Goal: Contribute content: Contribute content

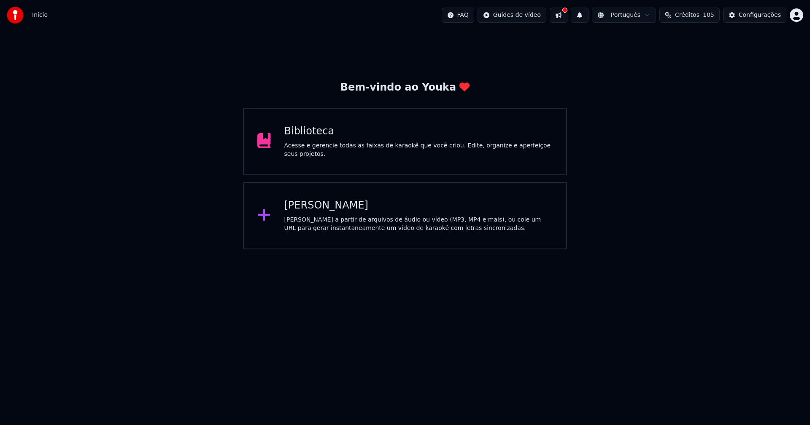
click at [357, 151] on div "Acesse e gerencie todas as faixas de karaokê que você criou. Edite, organize e …" at bounding box center [418, 150] width 269 height 17
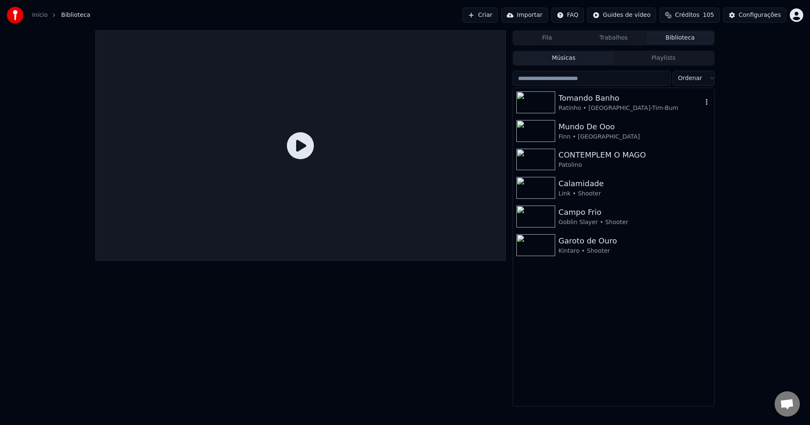
click at [584, 112] on div "Ratinho • [GEOGRAPHIC_DATA]-Tim-Bum" at bounding box center [630, 108] width 144 height 8
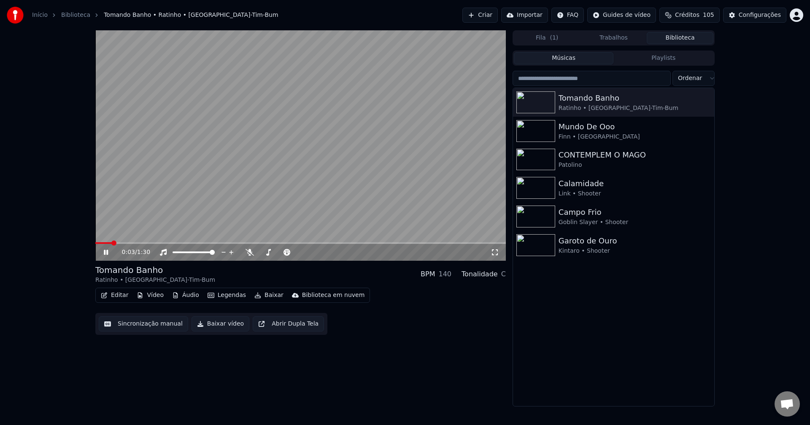
click at [112, 294] on button "Editar" at bounding box center [114, 296] width 34 height 12
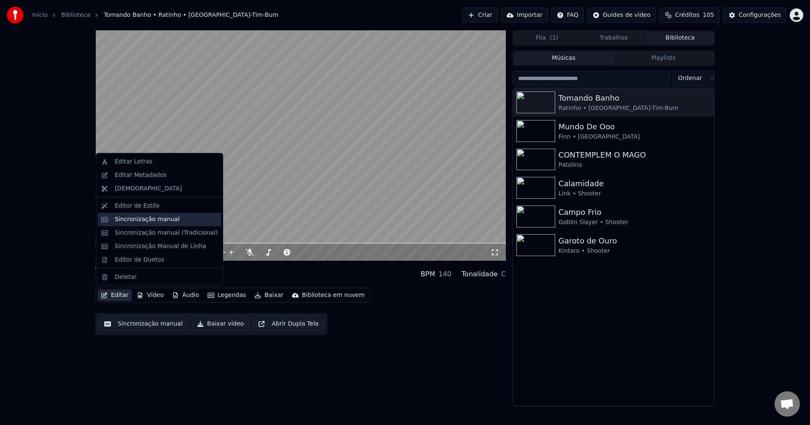
click at [126, 218] on div "Sincronização manual" at bounding box center [147, 219] width 65 height 8
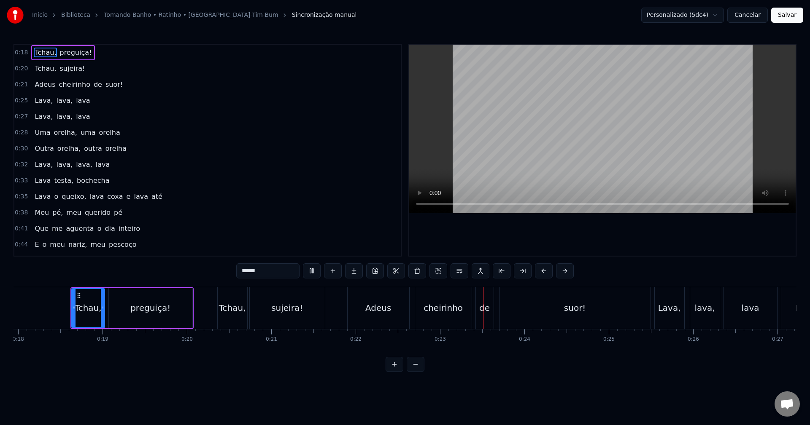
scroll to position [0, 1509]
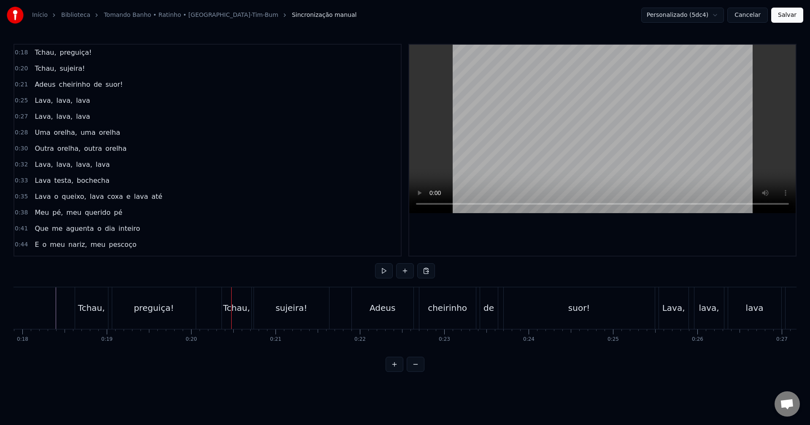
click at [182, 304] on div "preguiça!" at bounding box center [153, 309] width 83 height 42
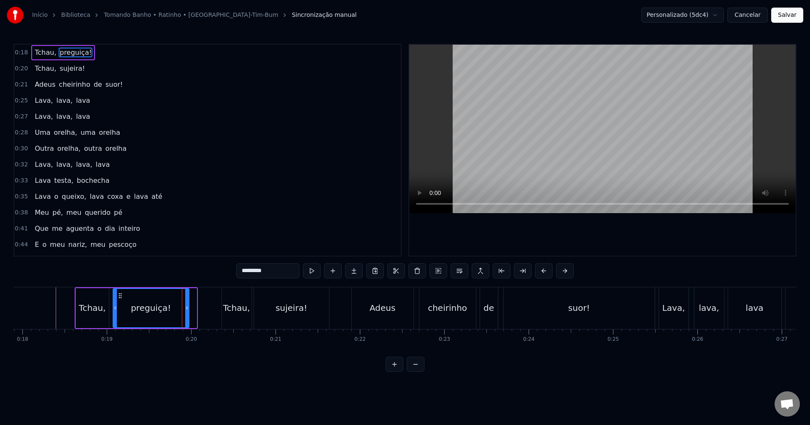
drag, startPoint x: 195, startPoint y: 309, endPoint x: 188, endPoint y: 310, distance: 7.7
click at [188, 310] on icon at bounding box center [186, 308] width 3 height 7
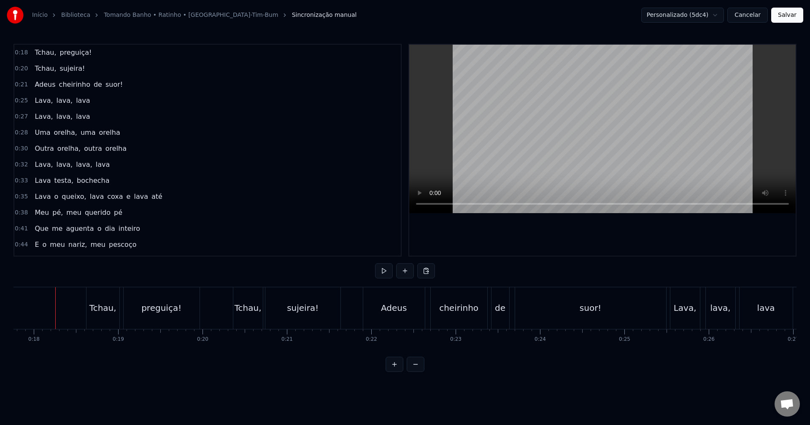
scroll to position [0, 1497]
click at [687, 304] on div "Lava," at bounding box center [692, 308] width 23 height 13
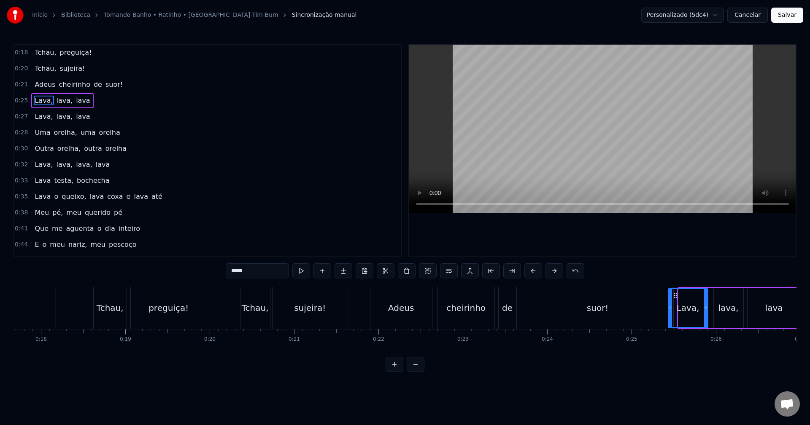
drag, startPoint x: 679, startPoint y: 312, endPoint x: 668, endPoint y: 310, distance: 10.7
click at [668, 310] on div at bounding box center [669, 308] width 3 height 38
click at [637, 308] on div "suor!" at bounding box center [597, 309] width 151 height 42
type input "*****"
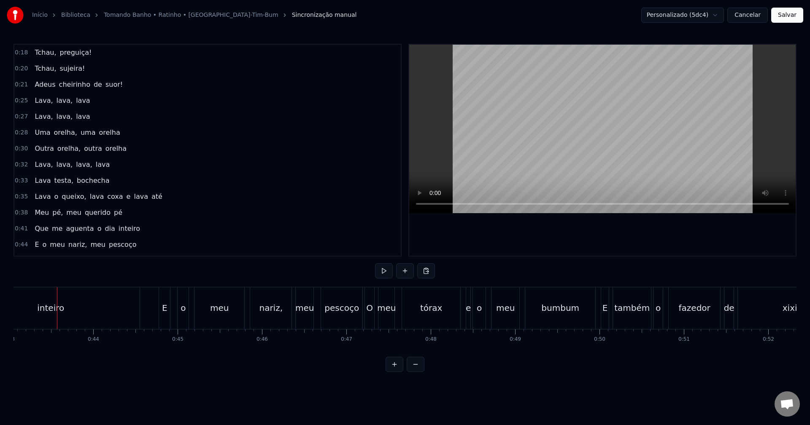
scroll to position [0, 3632]
click at [103, 311] on div "inteiro" at bounding box center [50, 309] width 178 height 42
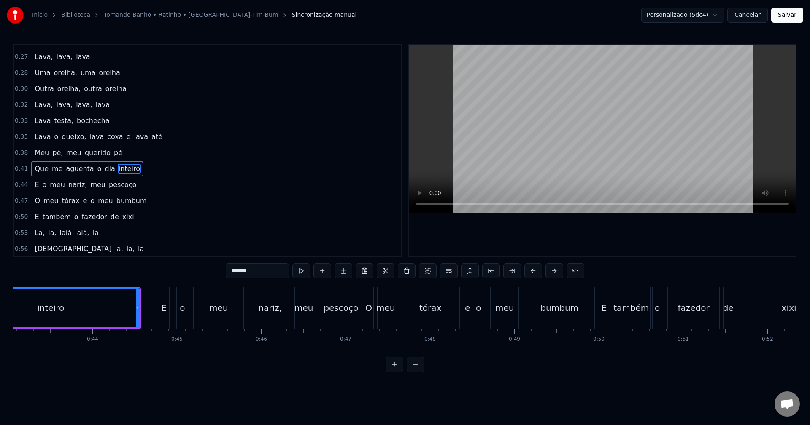
scroll to position [78, 0]
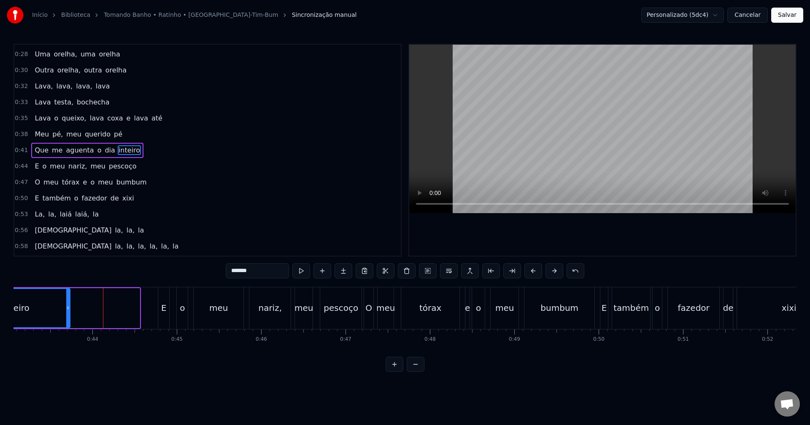
drag, startPoint x: 138, startPoint y: 308, endPoint x: 69, endPoint y: 309, distance: 69.6
click at [69, 309] on icon at bounding box center [67, 308] width 3 height 7
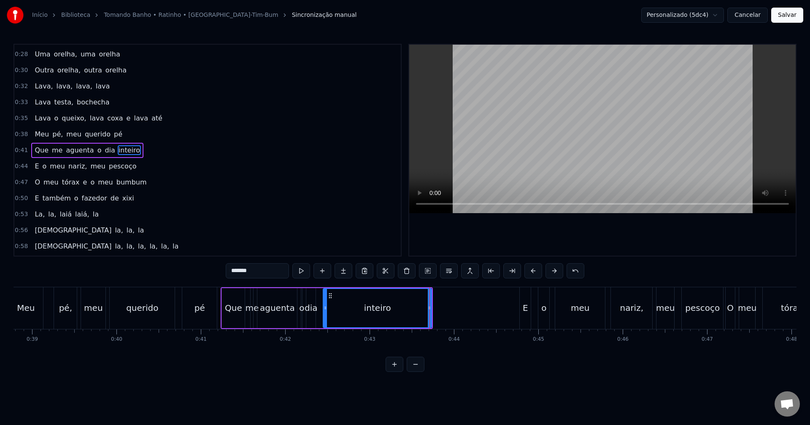
scroll to position [0, 3208]
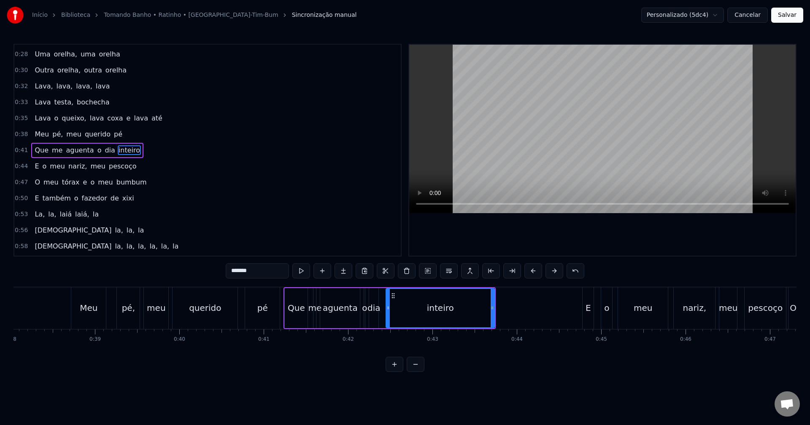
click at [276, 309] on div "pé" at bounding box center [262, 309] width 35 height 42
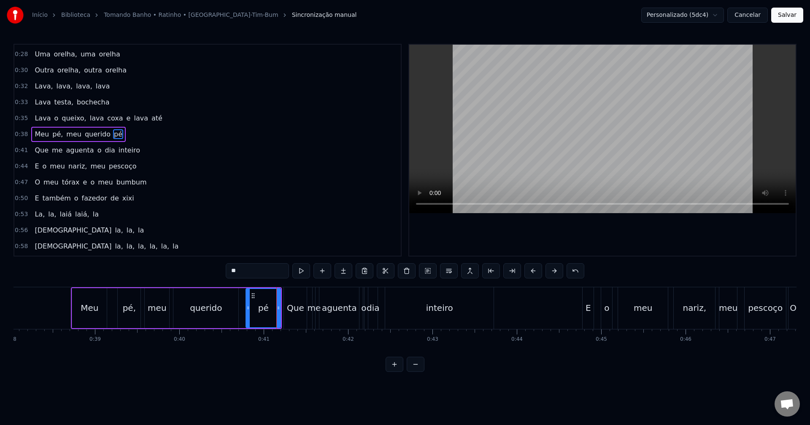
scroll to position [62, 0]
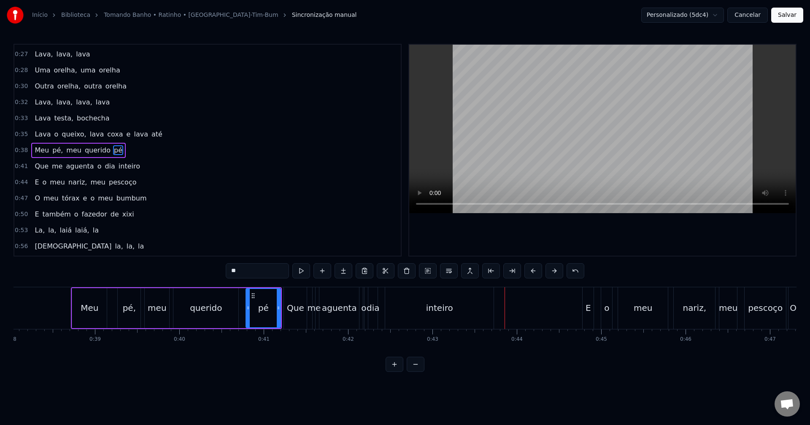
click at [478, 322] on div "inteiro" at bounding box center [439, 309] width 108 height 42
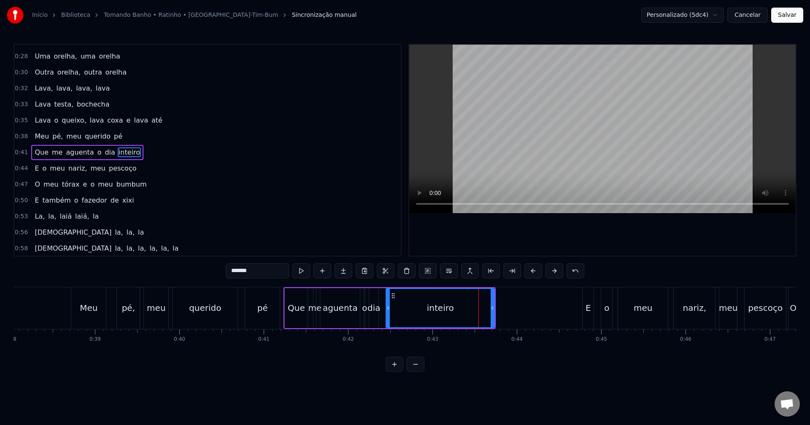
scroll to position [78, 0]
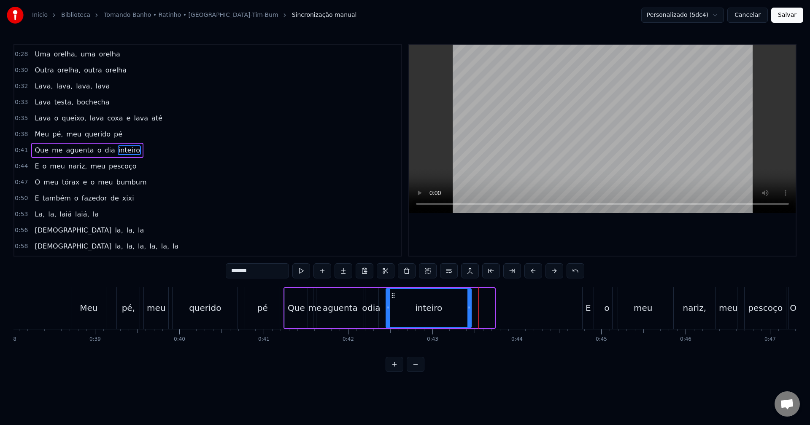
drag, startPoint x: 493, startPoint y: 310, endPoint x: 470, endPoint y: 310, distance: 23.2
click at [470, 310] on icon at bounding box center [468, 308] width 3 height 7
click at [250, 303] on div "pé" at bounding box center [262, 309] width 35 height 42
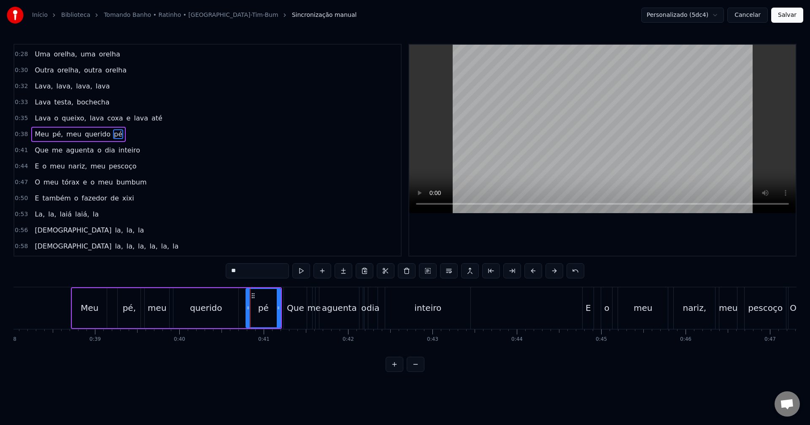
scroll to position [62, 0]
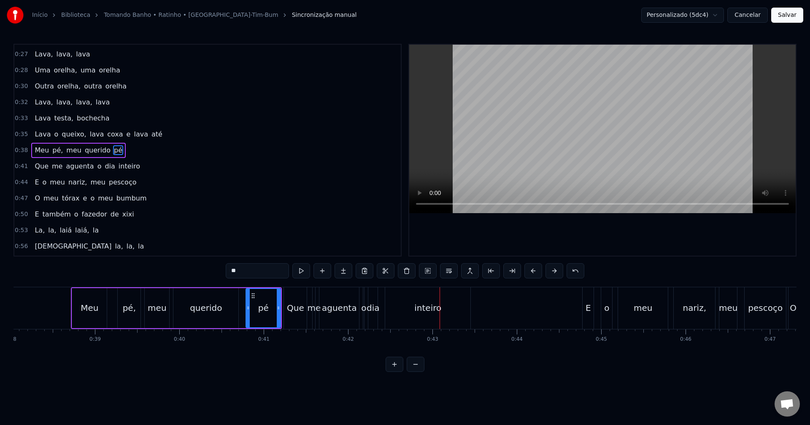
click at [415, 308] on div "inteiro" at bounding box center [427, 308] width 27 height 13
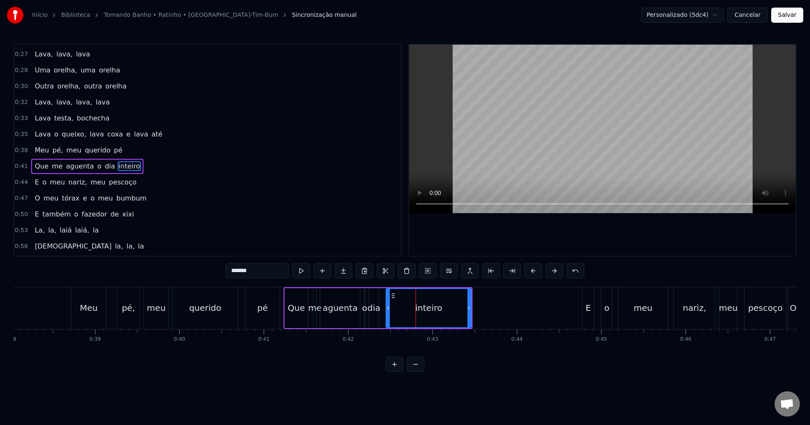
scroll to position [78, 0]
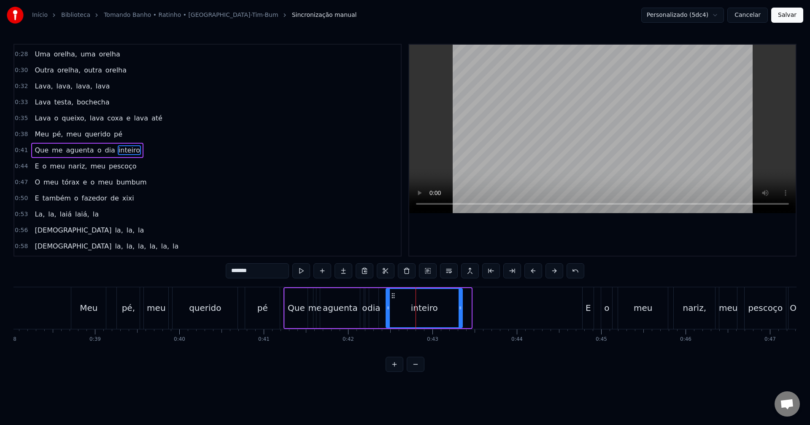
drag, startPoint x: 469, startPoint y: 304, endPoint x: 458, endPoint y: 306, distance: 11.9
click at [458, 306] on div at bounding box center [459, 308] width 3 height 38
click at [357, 306] on div "aguenta" at bounding box center [340, 308] width 40 height 40
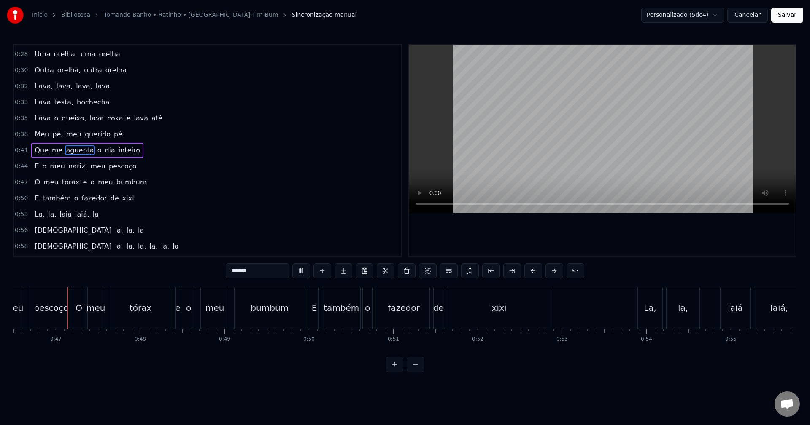
scroll to position [0, 3926]
click at [450, 295] on div "xixi" at bounding box center [494, 309] width 104 height 42
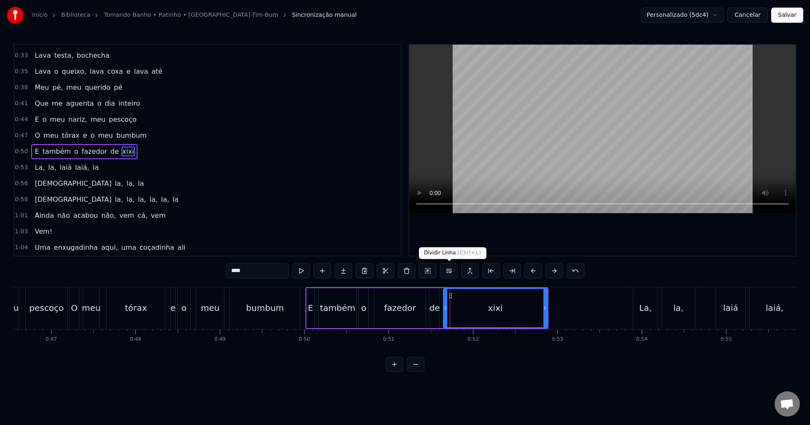
scroll to position [127, 0]
drag, startPoint x: 545, startPoint y: 306, endPoint x: 517, endPoint y: 302, distance: 28.0
click at [517, 302] on div at bounding box center [517, 308] width 3 height 38
click at [394, 302] on div "fazedor" at bounding box center [399, 308] width 51 height 40
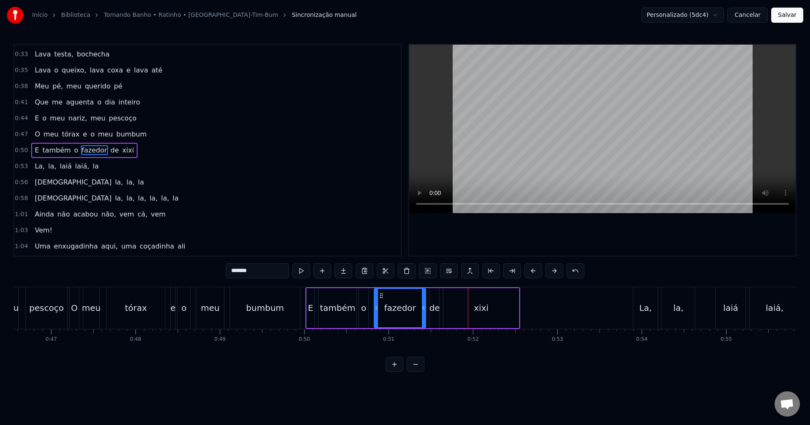
click at [510, 307] on div "xixi" at bounding box center [480, 308] width 75 height 40
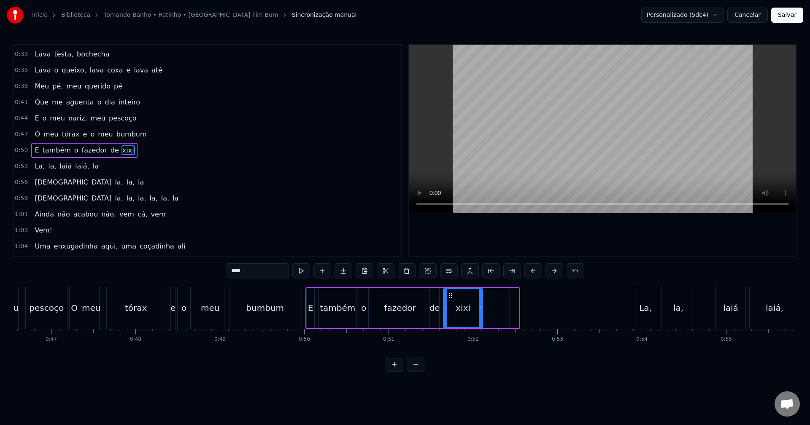
drag, startPoint x: 517, startPoint y: 307, endPoint x: 458, endPoint y: 309, distance: 59.5
click at [481, 304] on div at bounding box center [480, 308] width 3 height 38
click at [403, 309] on div "fazedor" at bounding box center [400, 308] width 32 height 13
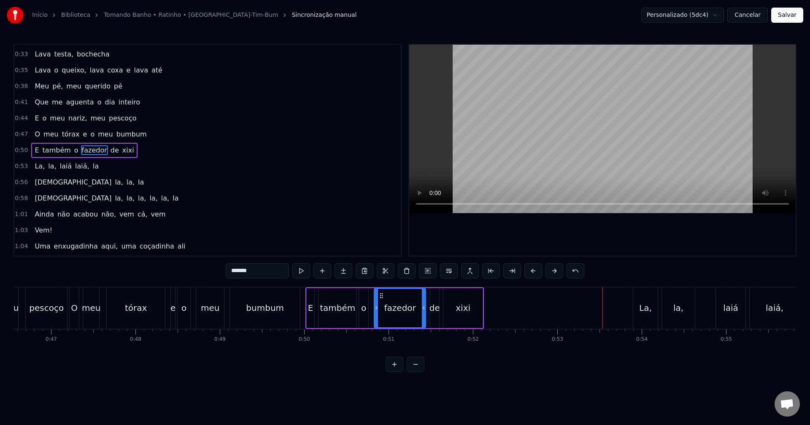
click at [412, 307] on div "fazedor" at bounding box center [400, 308] width 32 height 13
click at [254, 309] on div "bumbum" at bounding box center [265, 308] width 38 height 13
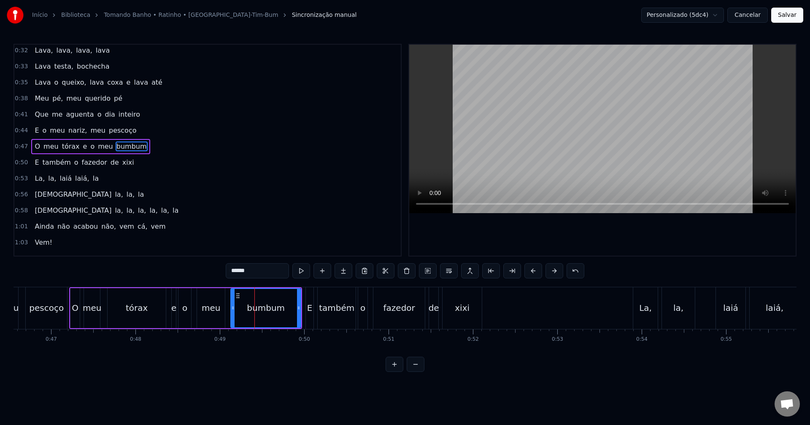
scroll to position [110, 0]
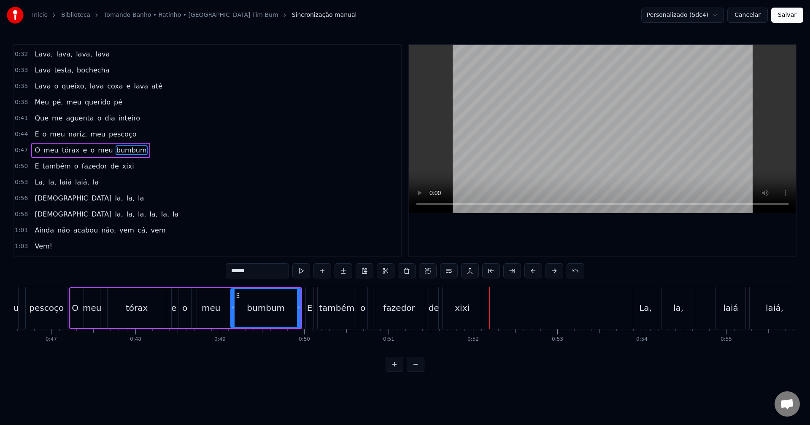
click at [477, 315] on div "xixi" at bounding box center [461, 309] width 39 height 42
type input "****"
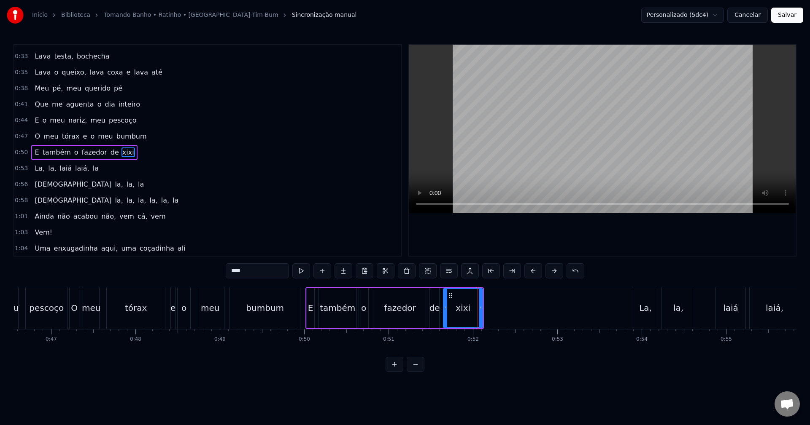
scroll to position [127, 0]
drag, startPoint x: 479, startPoint y: 312, endPoint x: 474, endPoint y: 312, distance: 5.5
click at [474, 312] on div at bounding box center [475, 308] width 3 height 38
click at [371, 300] on div "E também o fazedor de xixi" at bounding box center [391, 309] width 173 height 42
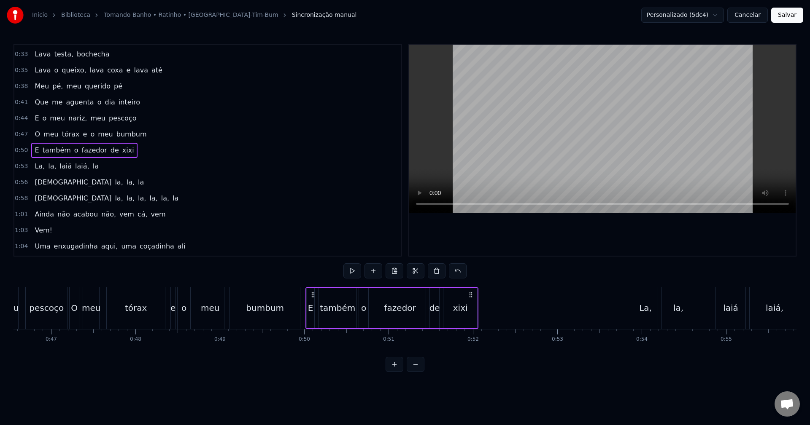
click at [449, 299] on div "xixi" at bounding box center [460, 308] width 34 height 40
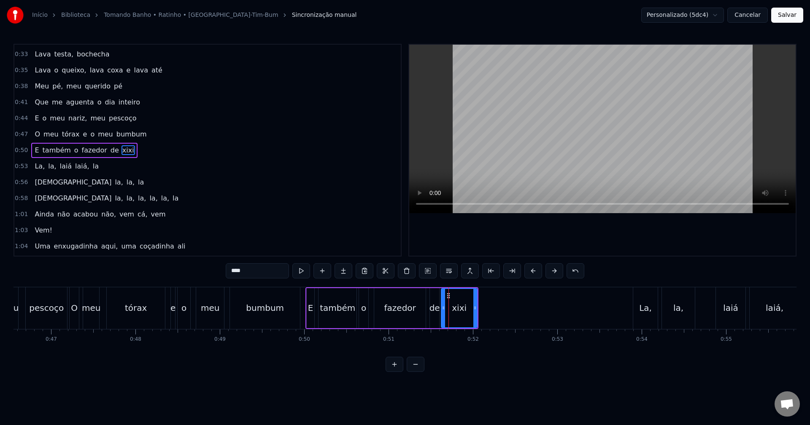
click at [442, 305] on icon at bounding box center [443, 308] width 3 height 7
click at [382, 301] on div "fazedor" at bounding box center [399, 308] width 51 height 40
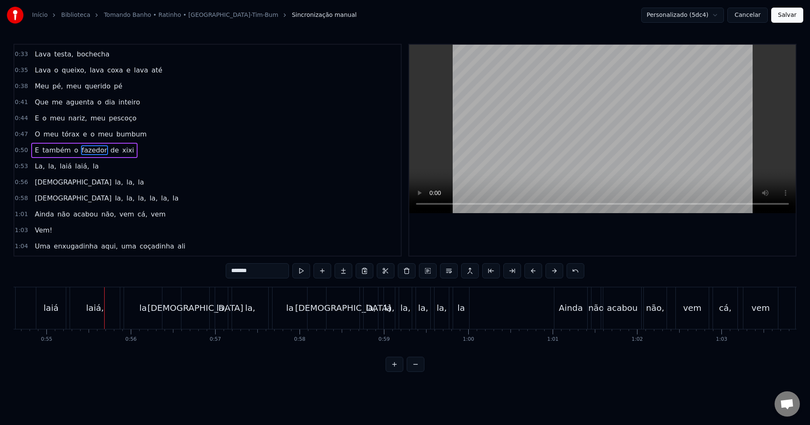
scroll to position [0, 4654]
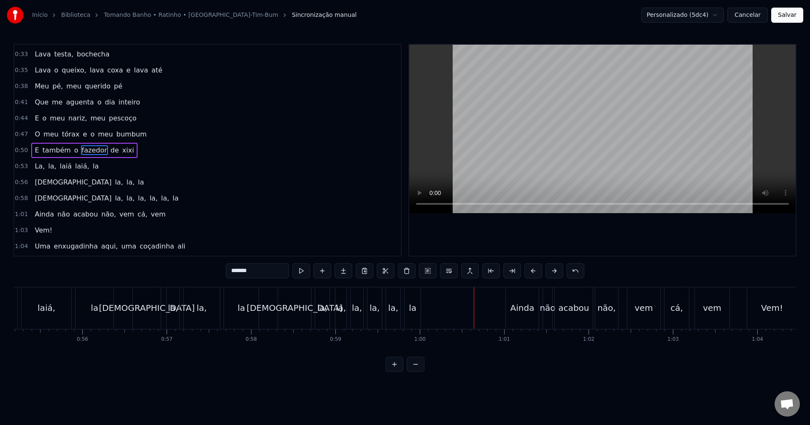
click at [520, 315] on div "Ainda" at bounding box center [522, 309] width 33 height 42
type input "*****"
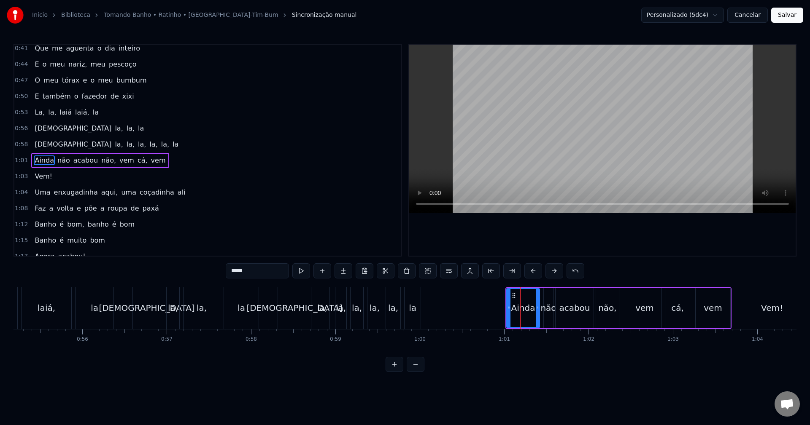
scroll to position [189, 0]
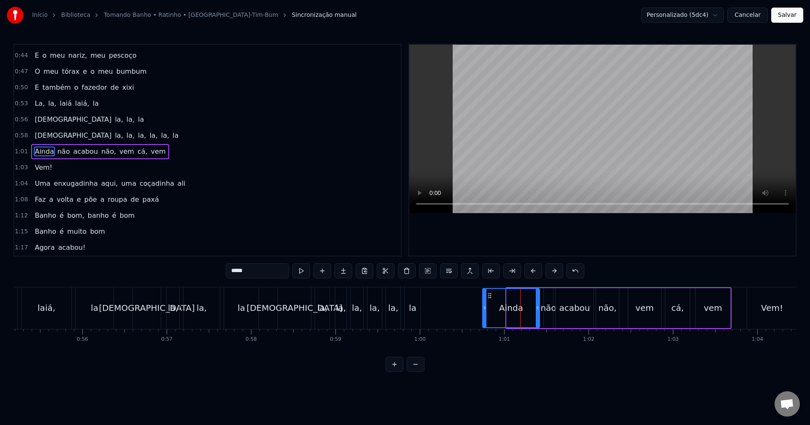
drag, startPoint x: 507, startPoint y: 310, endPoint x: 483, endPoint y: 310, distance: 24.0
click at [483, 310] on icon at bounding box center [484, 308] width 3 height 7
click at [422, 320] on div "Laiá la, la, la, la, la, la" at bounding box center [349, 309] width 145 height 42
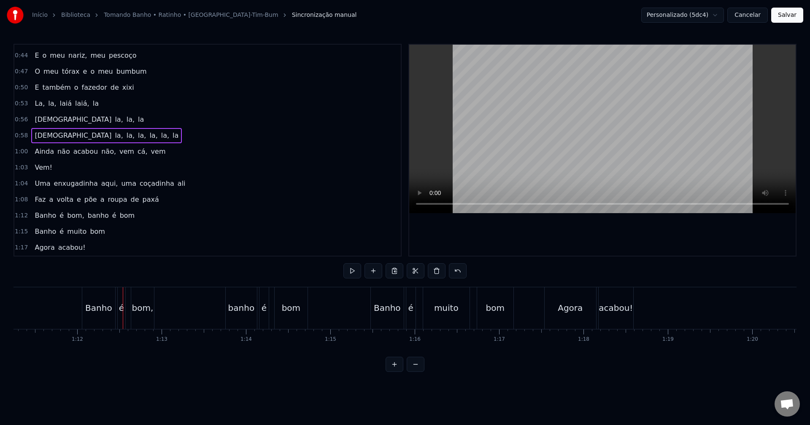
scroll to position [0, 6076]
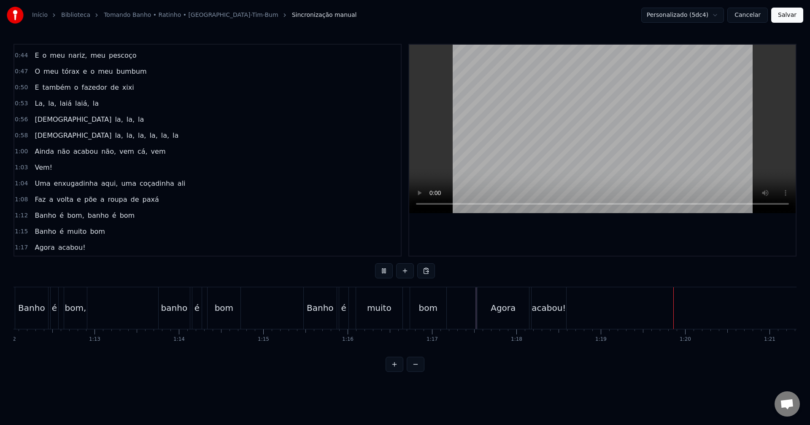
click at [790, 16] on button "Salvar" at bounding box center [787, 15] width 32 height 15
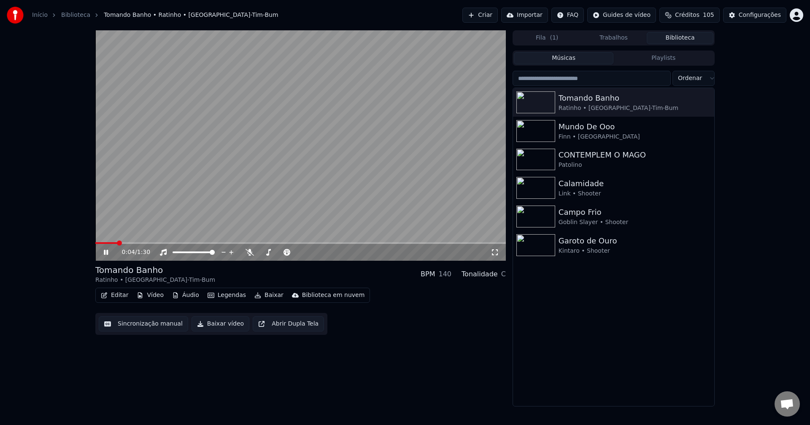
click at [140, 242] on video at bounding box center [300, 145] width 410 height 231
click at [136, 245] on div "0:04 / 1:30" at bounding box center [300, 252] width 410 height 17
click at [139, 243] on span at bounding box center [300, 243] width 410 height 2
click at [108, 253] on icon at bounding box center [105, 253] width 5 height 6
click at [164, 243] on span at bounding box center [300, 243] width 410 height 2
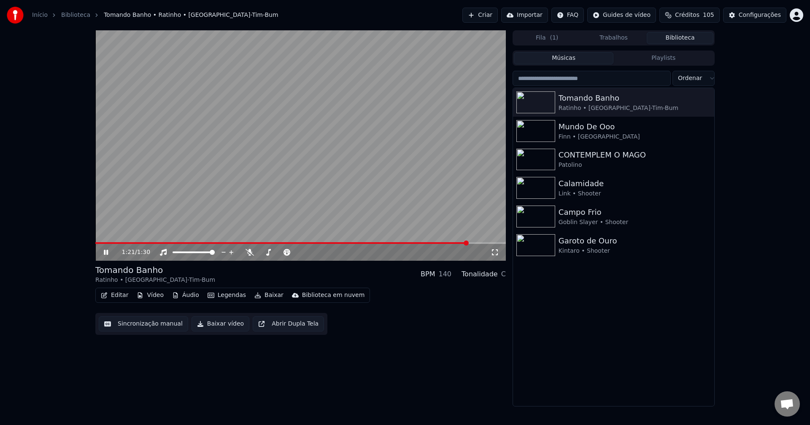
click at [305, 154] on video at bounding box center [300, 145] width 410 height 231
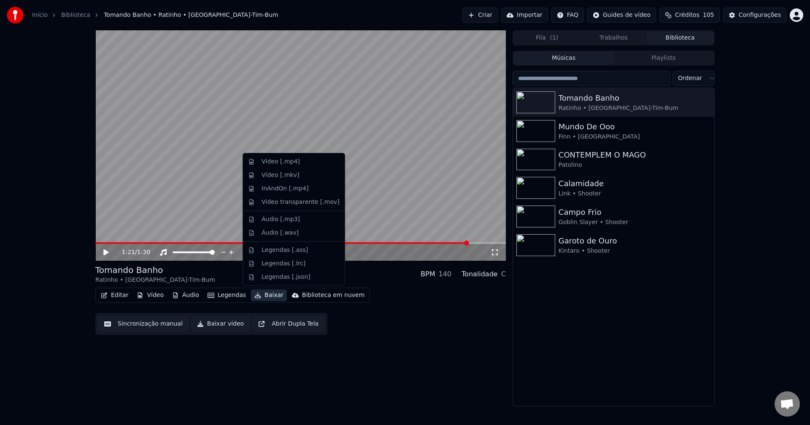
click at [258, 296] on button "Baixar" at bounding box center [269, 296] width 36 height 12
click at [268, 162] on div "Vídeo [.mp4]" at bounding box center [280, 162] width 38 height 8
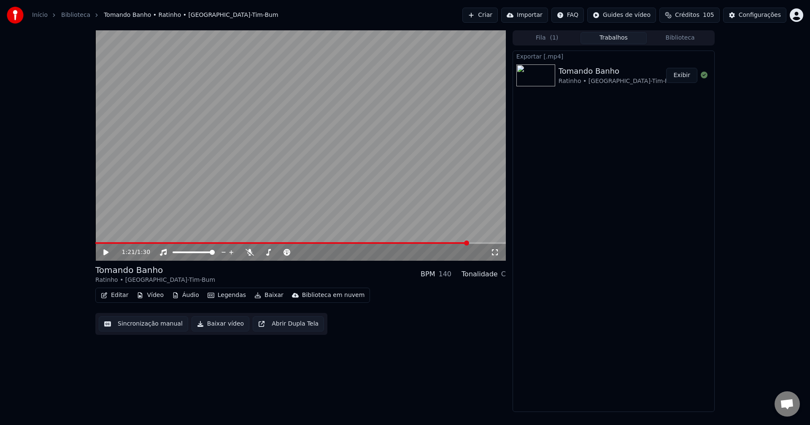
click at [680, 77] on button "Exibir" at bounding box center [681, 75] width 31 height 15
click at [498, 13] on button "Criar" at bounding box center [479, 15] width 35 height 15
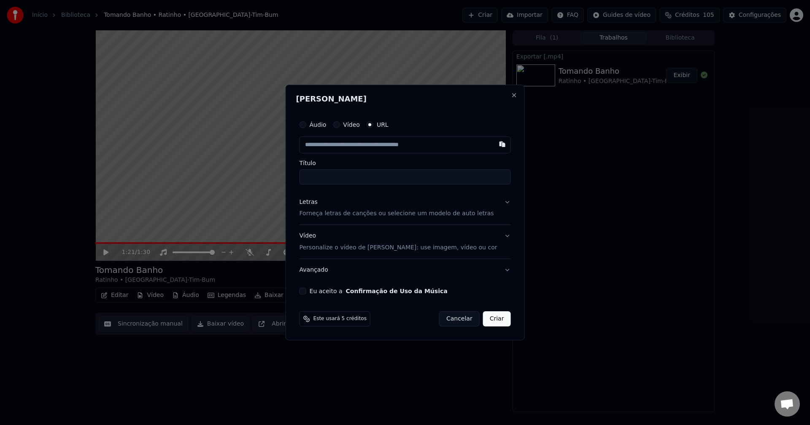
click at [318, 125] on div "Áudio" at bounding box center [312, 124] width 27 height 7
click at [306, 124] on button "Áudio" at bounding box center [302, 124] width 7 height 7
click at [338, 141] on div "Escolher arquivo" at bounding box center [331, 144] width 63 height 15
type input "**********"
click at [330, 215] on p "Forneça letras de canções ou selecione um modelo de auto letras" at bounding box center [396, 214] width 194 height 8
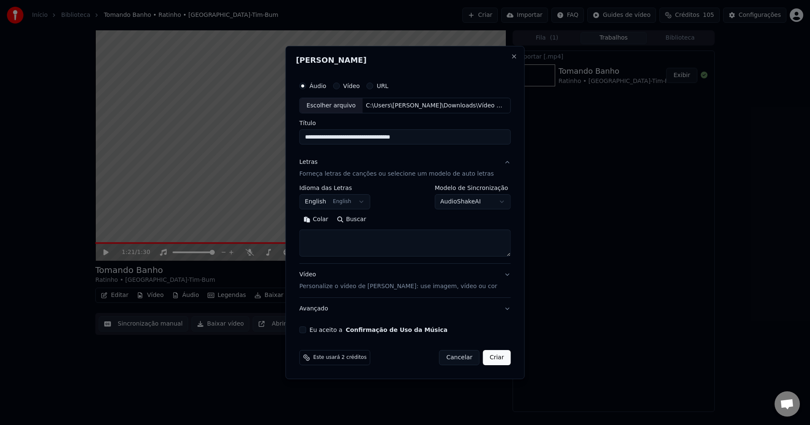
click at [331, 238] on textarea at bounding box center [404, 243] width 211 height 27
paste textarea "**********"
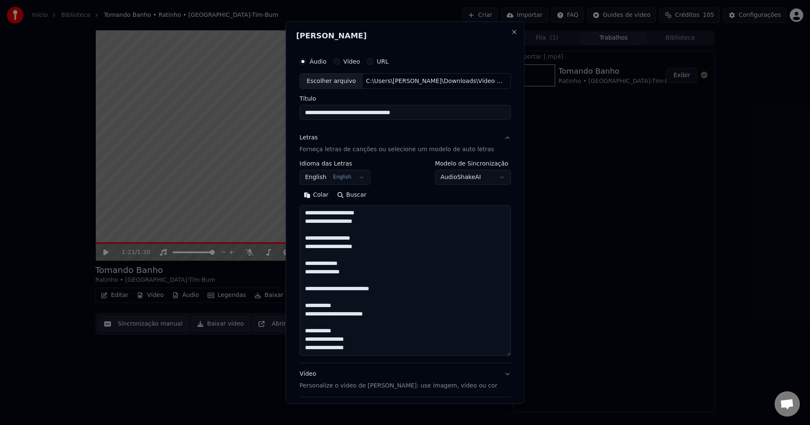
scroll to position [121, 0]
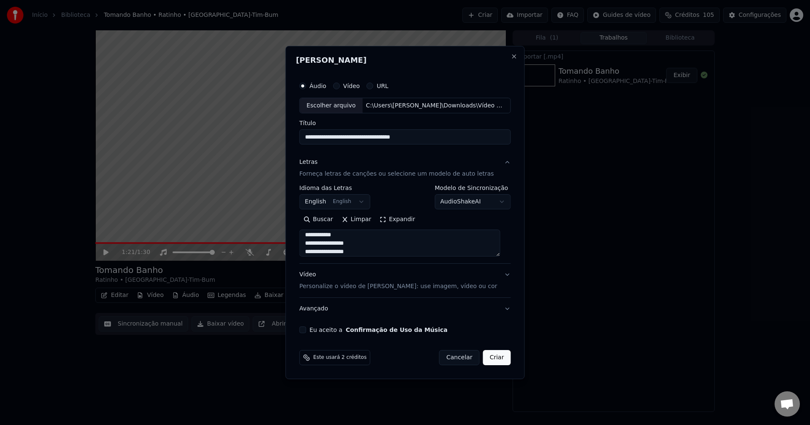
type textarea "**********"
click at [352, 198] on body "**********" at bounding box center [405, 212] width 810 height 425
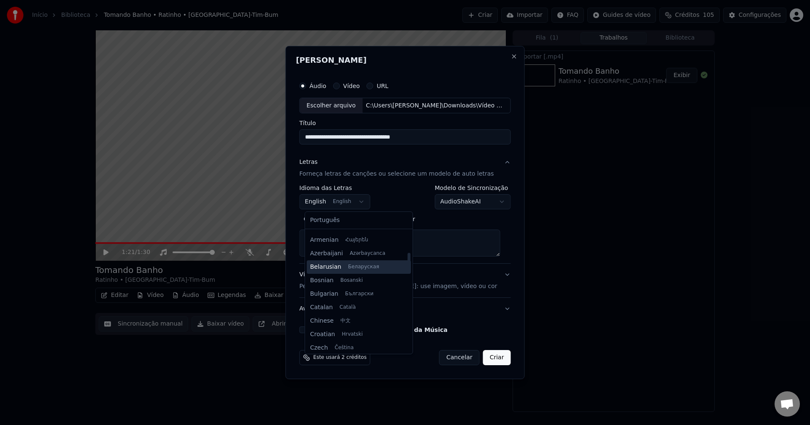
scroll to position [0, 0]
select select "**"
